Goal: Task Accomplishment & Management: Complete application form

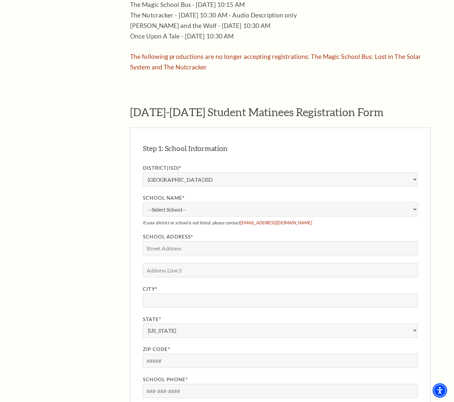
scroll to position [428, 0]
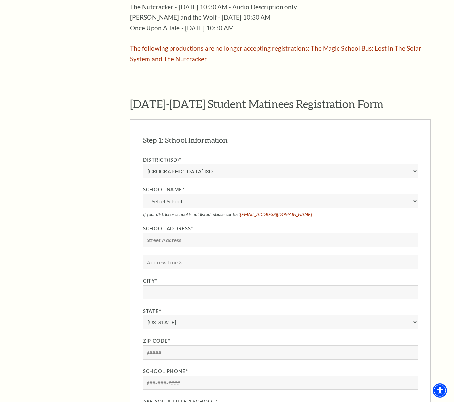
click at [238, 164] on select "Aledo ISD [PERSON_NAME] ISD [PERSON_NAME] ISD Arlington ISD Azle ISD [GEOGRAPHI…" at bounding box center [280, 171] width 275 height 14
select select "Charter"
click at [143, 164] on select "Aledo ISD [PERSON_NAME] ISD [PERSON_NAME] ISD Arlington ISD Azle ISD [GEOGRAPHI…" at bounding box center [280, 171] width 275 height 14
click at [206, 194] on select "--Select School-- [PERSON_NAME][GEOGRAPHIC_DATA] [PERSON_NAME][GEOGRAPHIC_DATA]…" at bounding box center [280, 201] width 275 height 14
select select "311757"
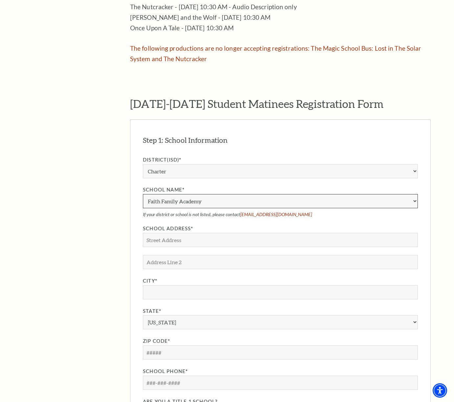
click at [143, 194] on select "--Select School-- [GEOGRAPHIC_DATA] [GEOGRAPHIC_DATA] [GEOGRAPHIC_DATA] [GEOGRA…" at bounding box center [280, 201] width 275 height 14
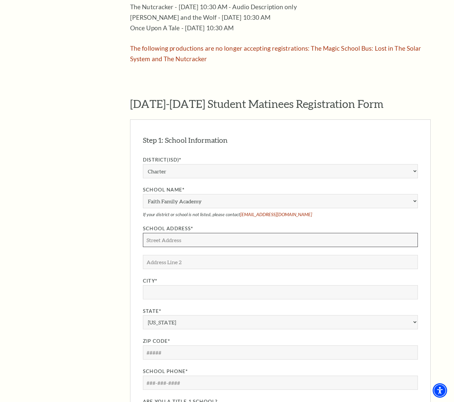
click at [179, 233] on input "School Address*" at bounding box center [280, 240] width 275 height 14
type input "[STREET_ADDRESS][PERSON_NAME]"
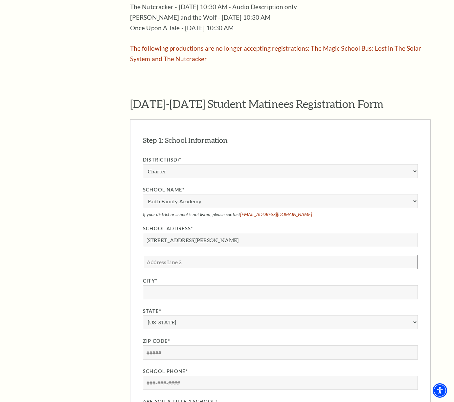
scroll to position [425, 0]
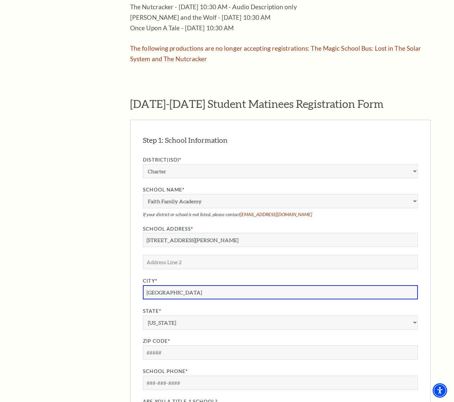
type input "[GEOGRAPHIC_DATA]"
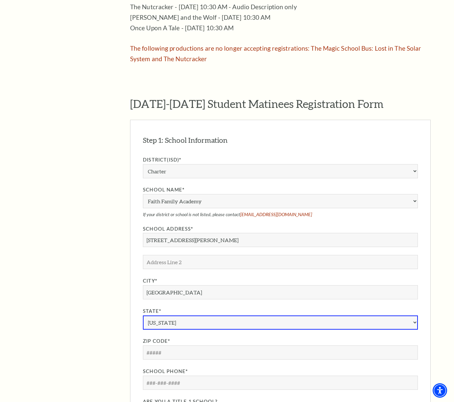
select select "[GEOGRAPHIC_DATA]"
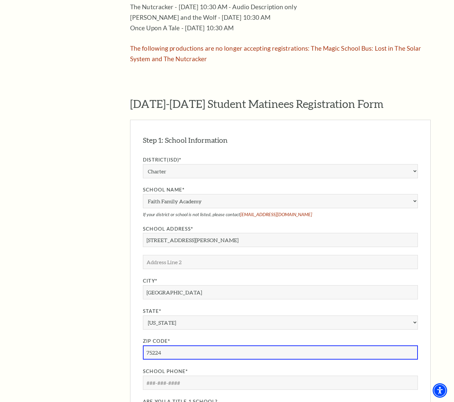
type input "75224"
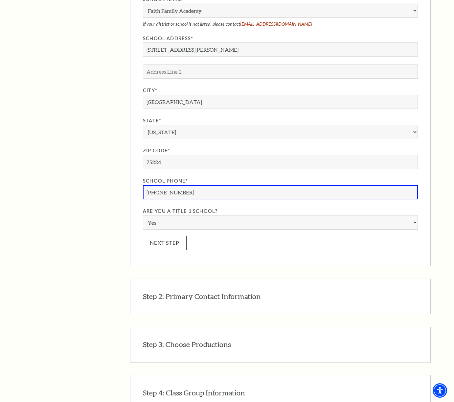
type input "[PHONE_NUMBER]"
click at [175, 236] on button "Next Step" at bounding box center [165, 243] width 44 height 14
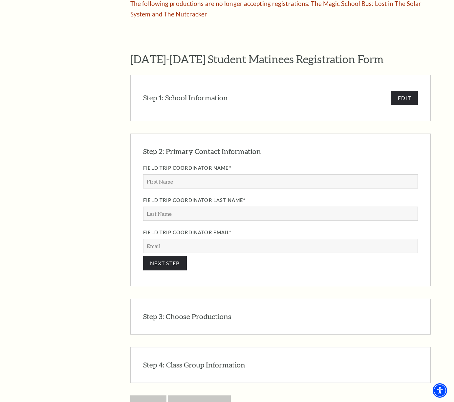
scroll to position [462, 0]
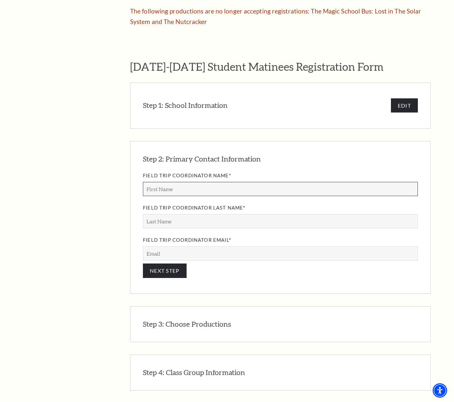
click at [214, 182] on input "Field Trip Coordinator Name*" at bounding box center [280, 189] width 275 height 14
type input "[PERSON_NAME]"
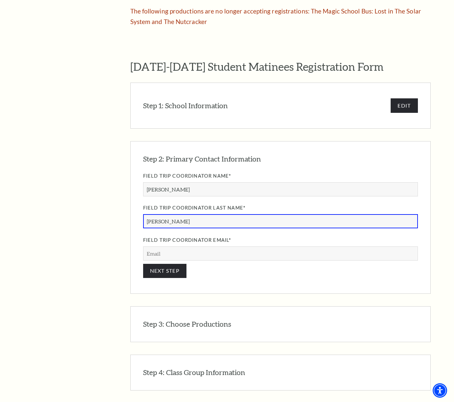
type input "[PERSON_NAME]"
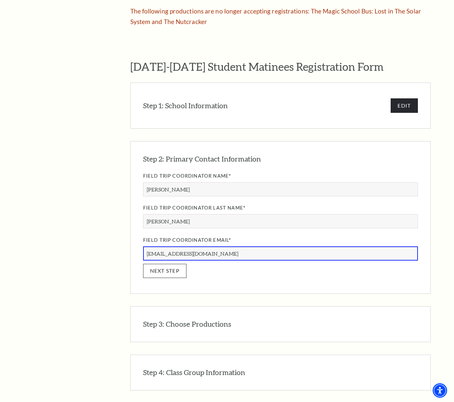
type input "[EMAIL_ADDRESS][DOMAIN_NAME]"
click at [176, 264] on button "NEXT STEP" at bounding box center [165, 271] width 44 height 14
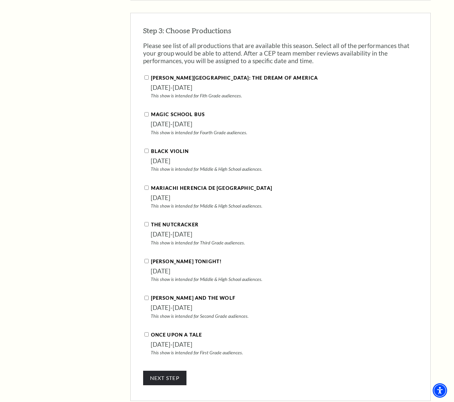
scroll to position [651, 0]
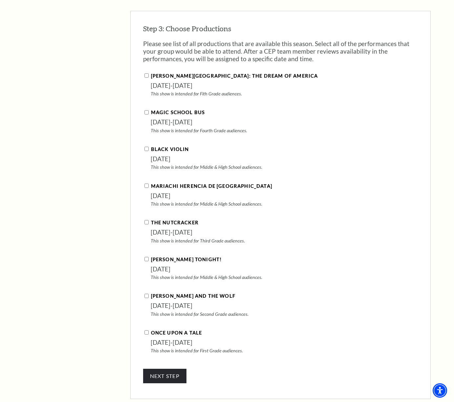
click at [148, 147] on input "Black Violin" at bounding box center [147, 149] width 4 height 4
checkbox input "true"
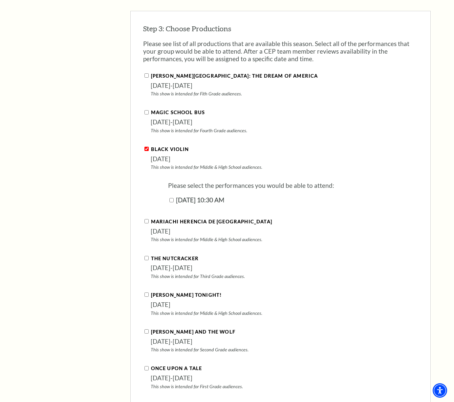
click at [172, 198] on input "[DATE] 10:30 AM" at bounding box center [172, 200] width 4 height 4
checkbox input "true"
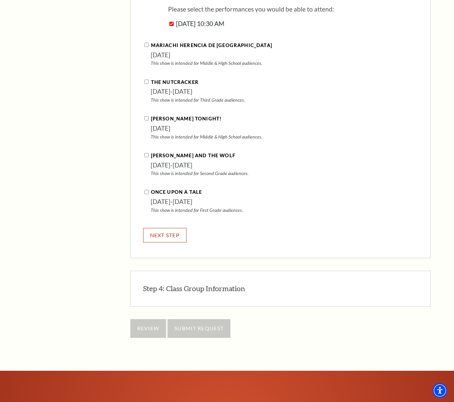
click at [172, 228] on button "NEXT STEP" at bounding box center [165, 235] width 44 height 14
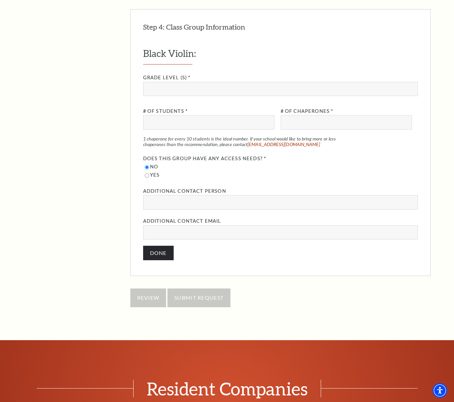
scroll to position [710, 0]
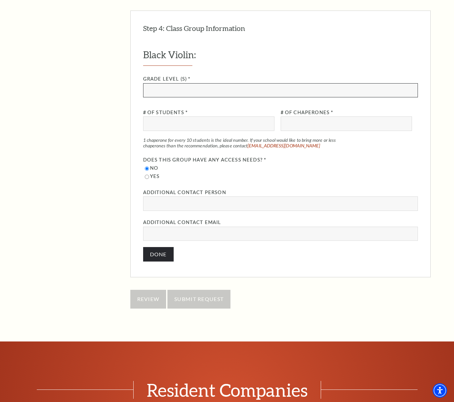
click at [197, 83] on input "Grade Level (s) *" at bounding box center [280, 90] width 275 height 14
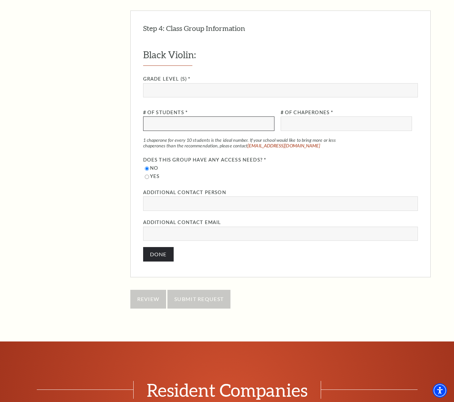
click at [176, 116] on input "# of Students *" at bounding box center [208, 123] width 131 height 14
type input "40"
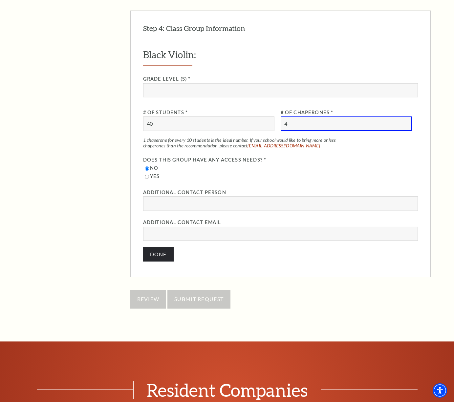
type input "4"
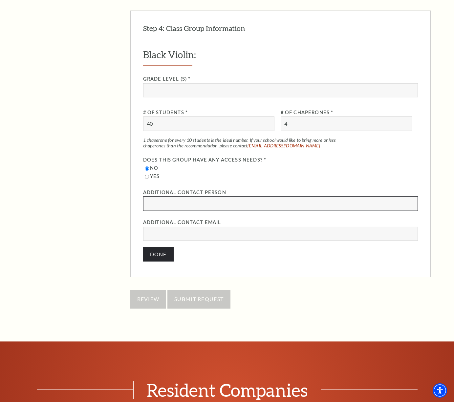
click at [178, 196] on input "Additional Contact Person" at bounding box center [280, 203] width 275 height 14
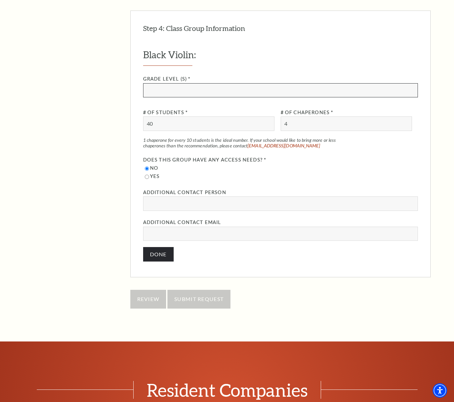
click at [176, 83] on input "Grade Level (s) *" at bounding box center [280, 90] width 275 height 14
type input "H"
type input "9"
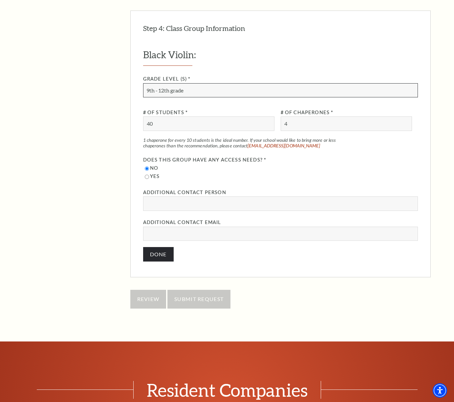
type input "9th - 12th grade"
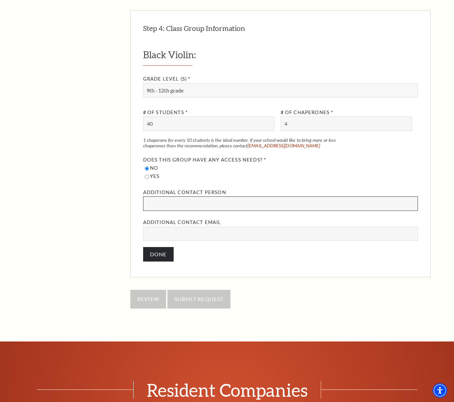
click at [190, 196] on input "Additional Contact Person" at bounding box center [280, 203] width 275 height 14
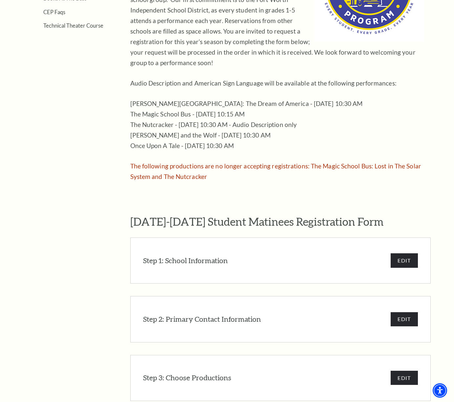
scroll to position [317, 0]
